Goal: Find specific page/section: Find specific page/section

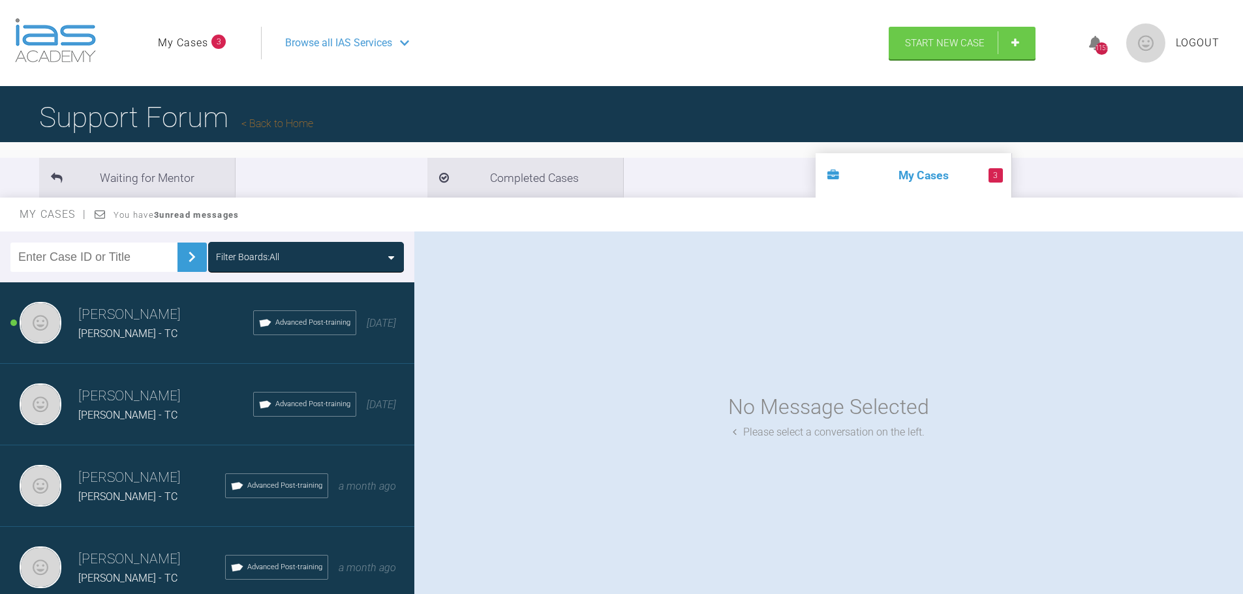
click at [158, 343] on div "[PERSON_NAME] [PERSON_NAME] - TC Advanced Post-training [DATE]" at bounding box center [212, 324] width 424 height 82
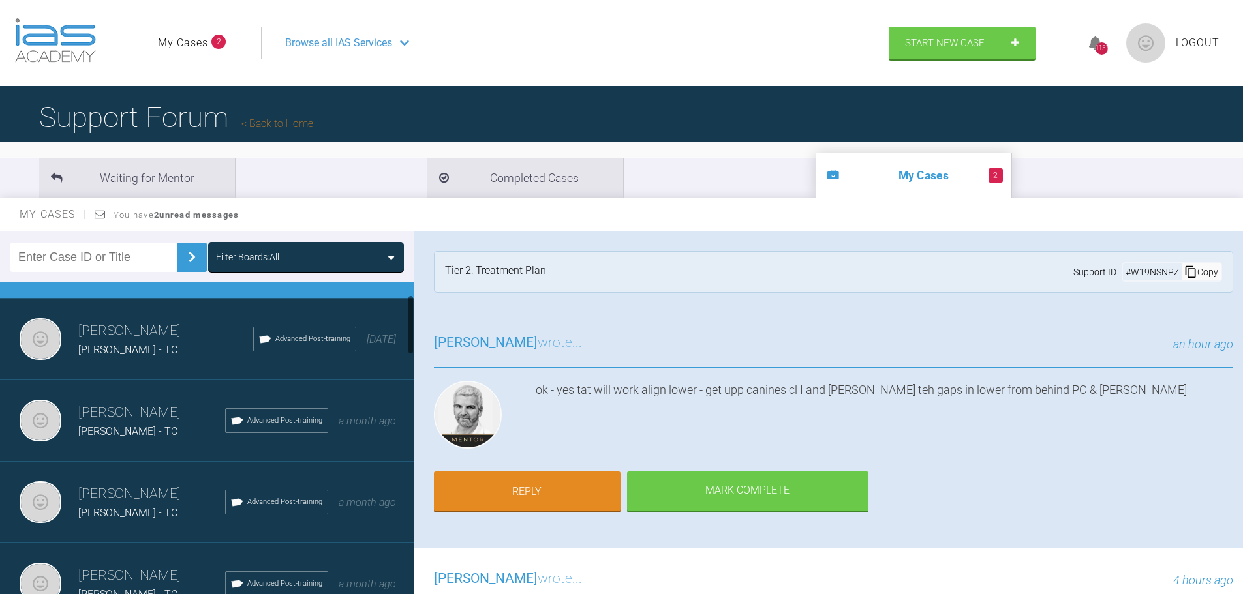
scroll to position [130, 0]
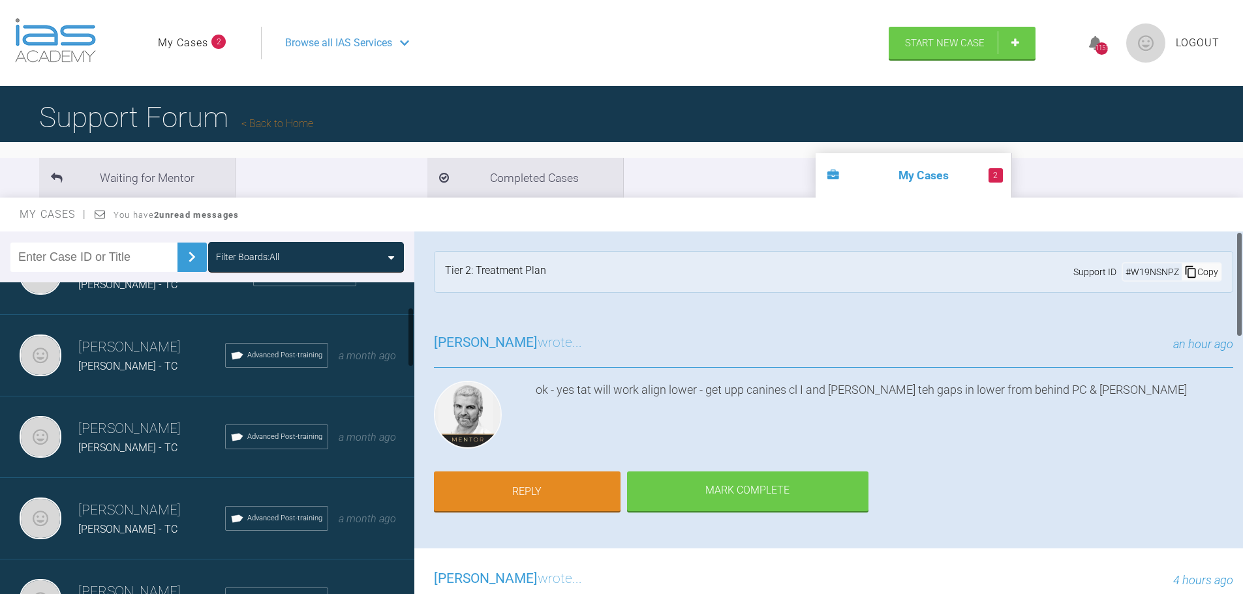
click at [135, 437] on h3 "[PERSON_NAME]" at bounding box center [151, 429] width 147 height 22
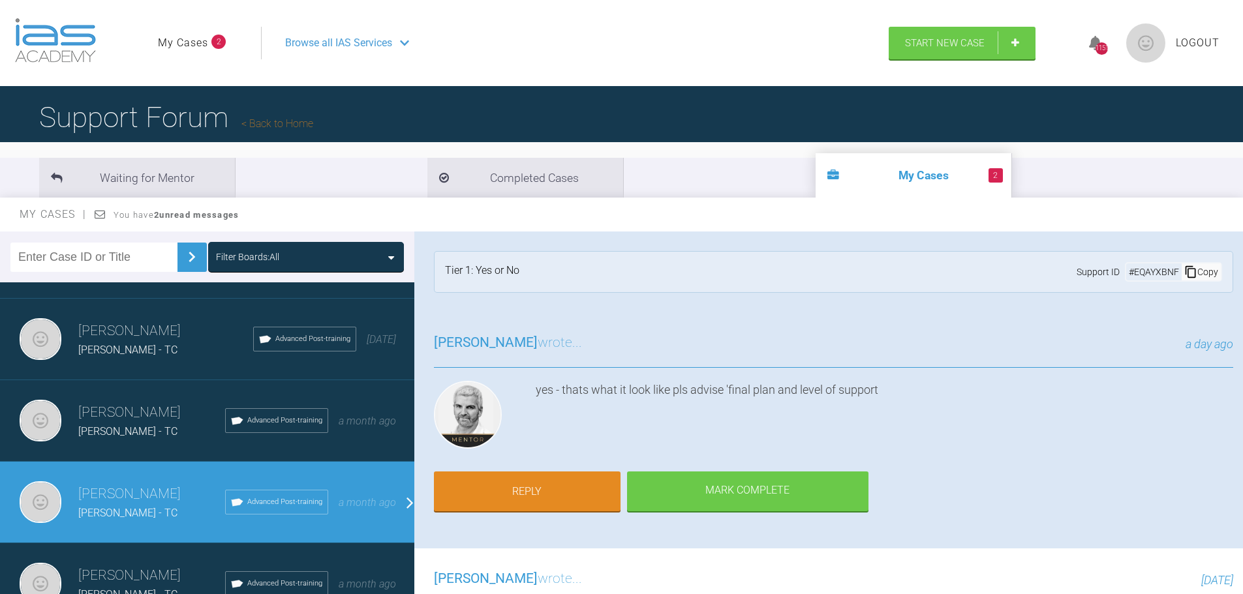
scroll to position [0, 0]
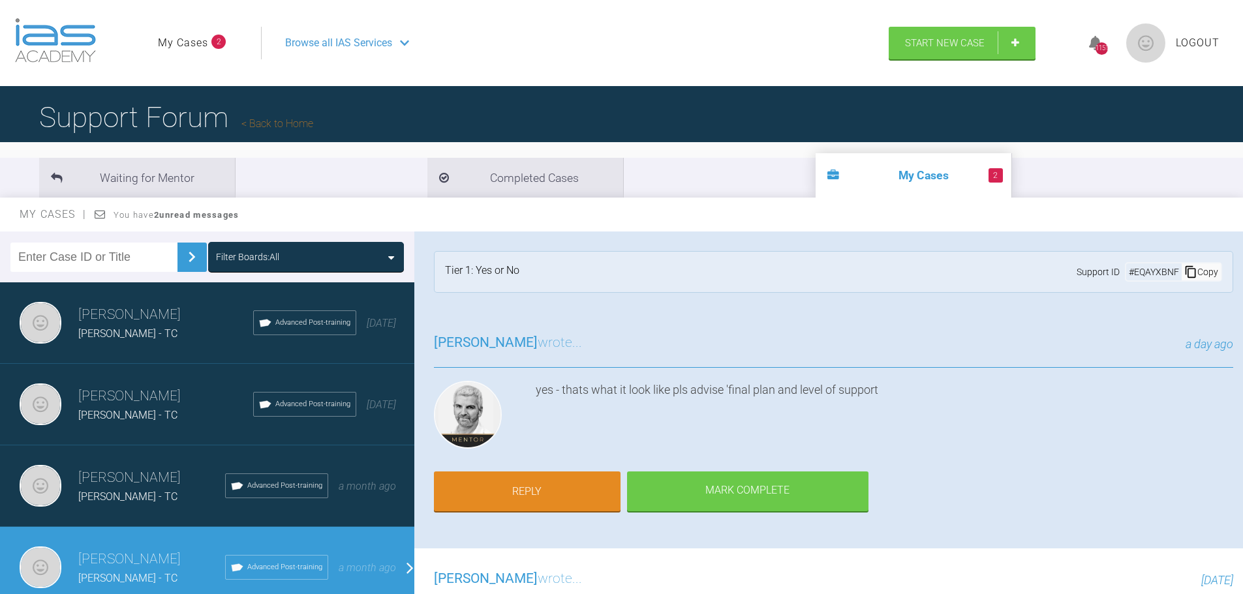
click at [70, 259] on input "text" at bounding box center [93, 257] width 167 height 29
type input "[PERSON_NAME]"
click at [270, 246] on div "Filter Boards: All" at bounding box center [306, 257] width 196 height 30
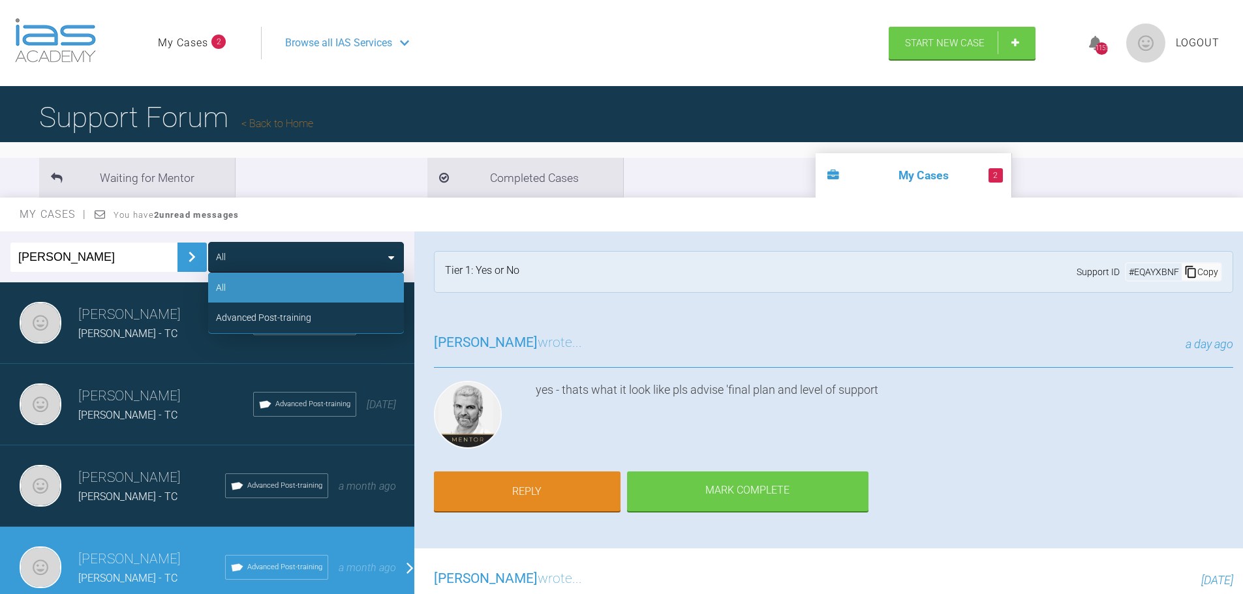
click at [263, 313] on div "Advanced Post-training" at bounding box center [263, 318] width 95 height 14
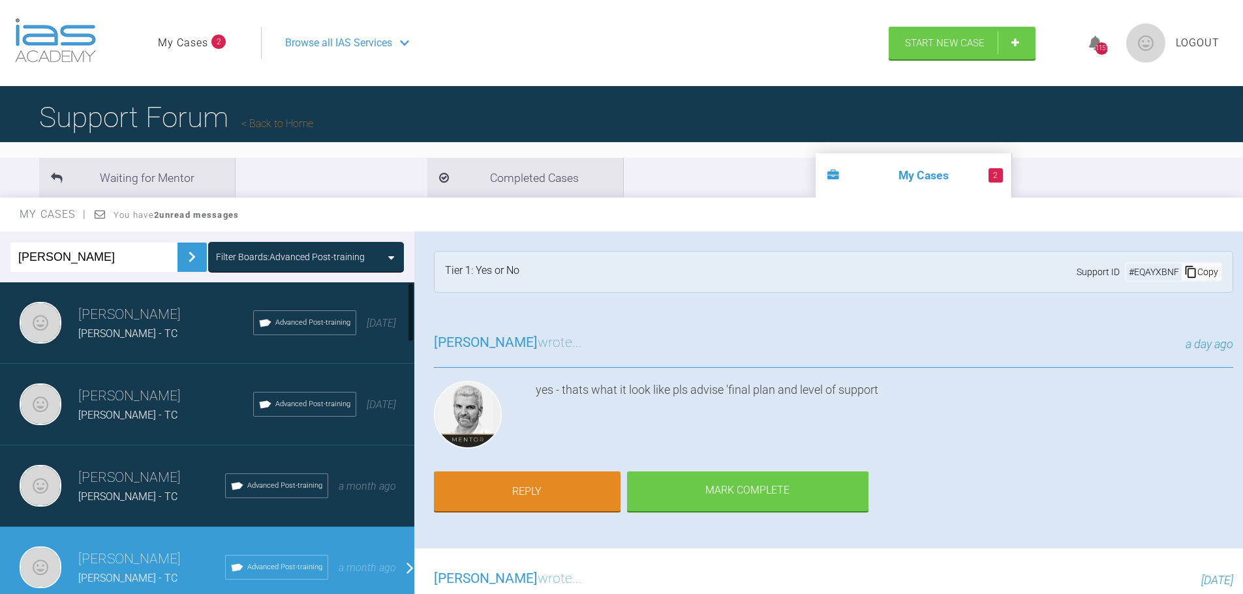
click at [182, 256] on img at bounding box center [191, 257] width 21 height 21
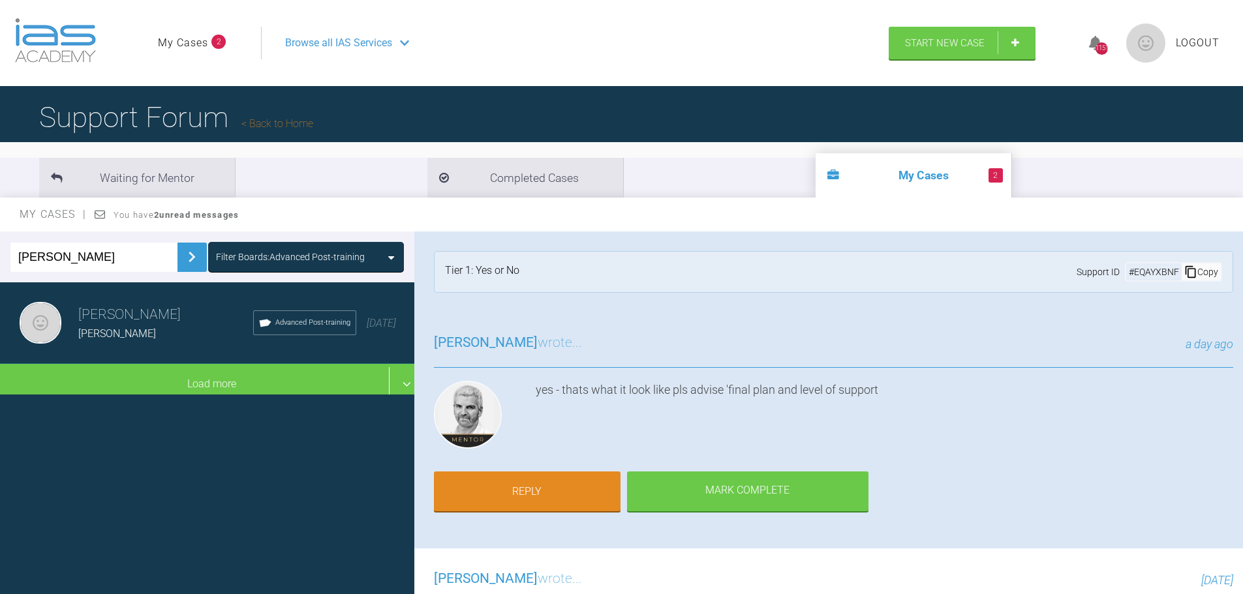
click at [107, 334] on span "Brody Russell - TC" at bounding box center [117, 334] width 78 height 12
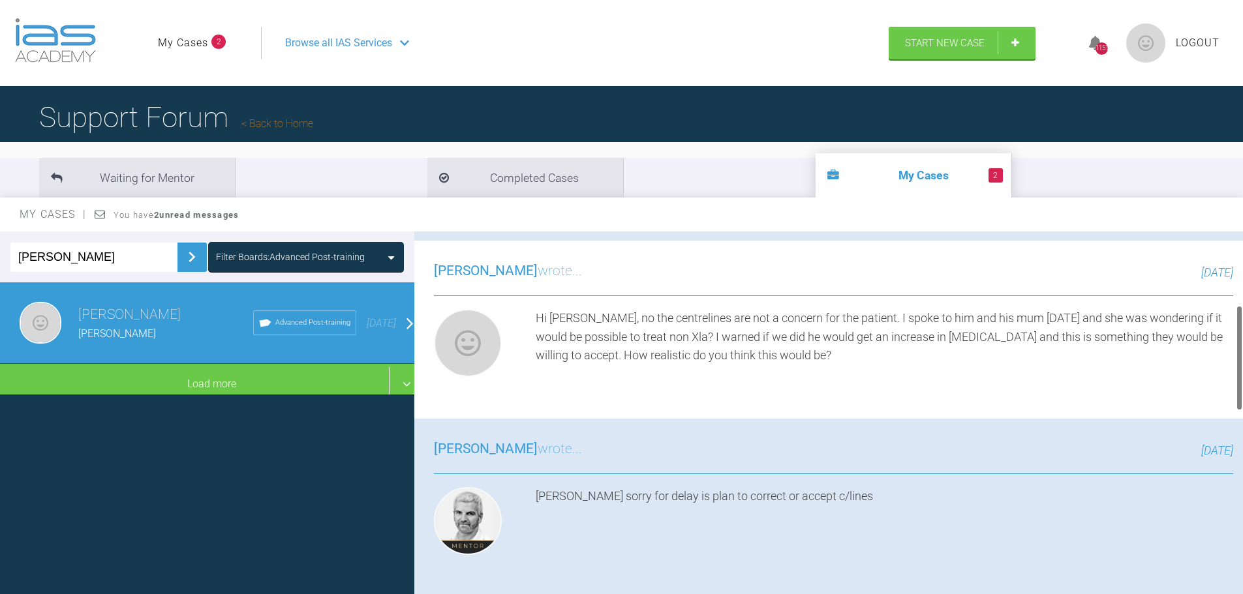
scroll to position [326, 0]
